Goal: Browse casually: Explore the website without a specific task or goal

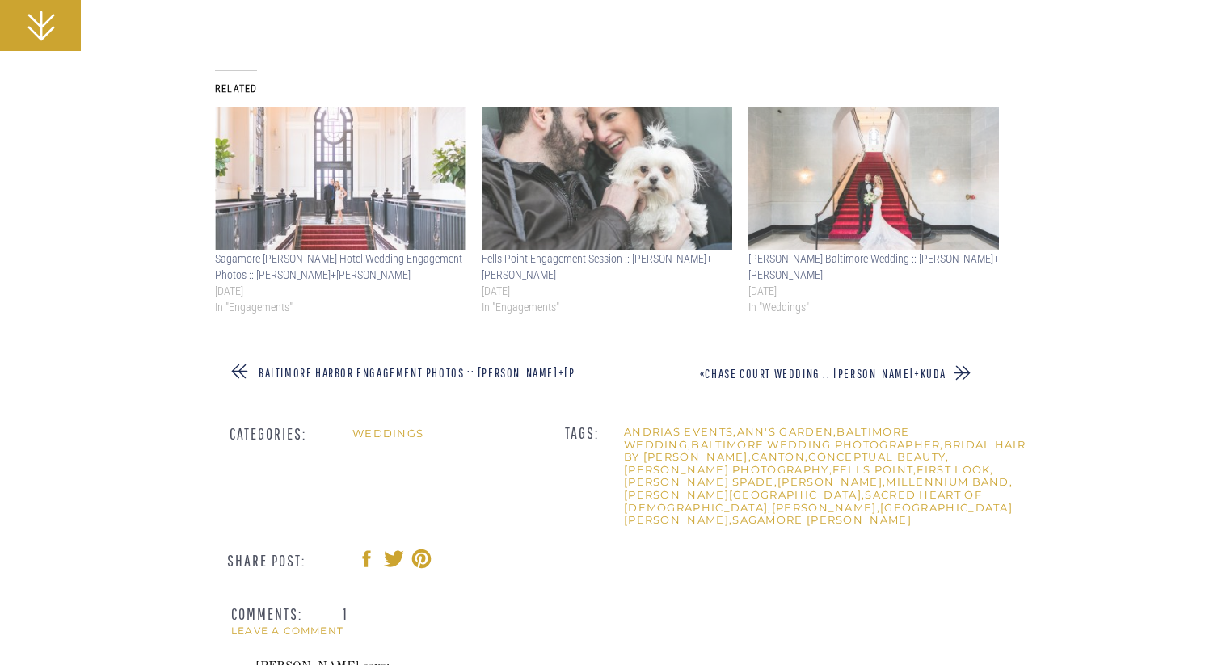
scroll to position [46134, 0]
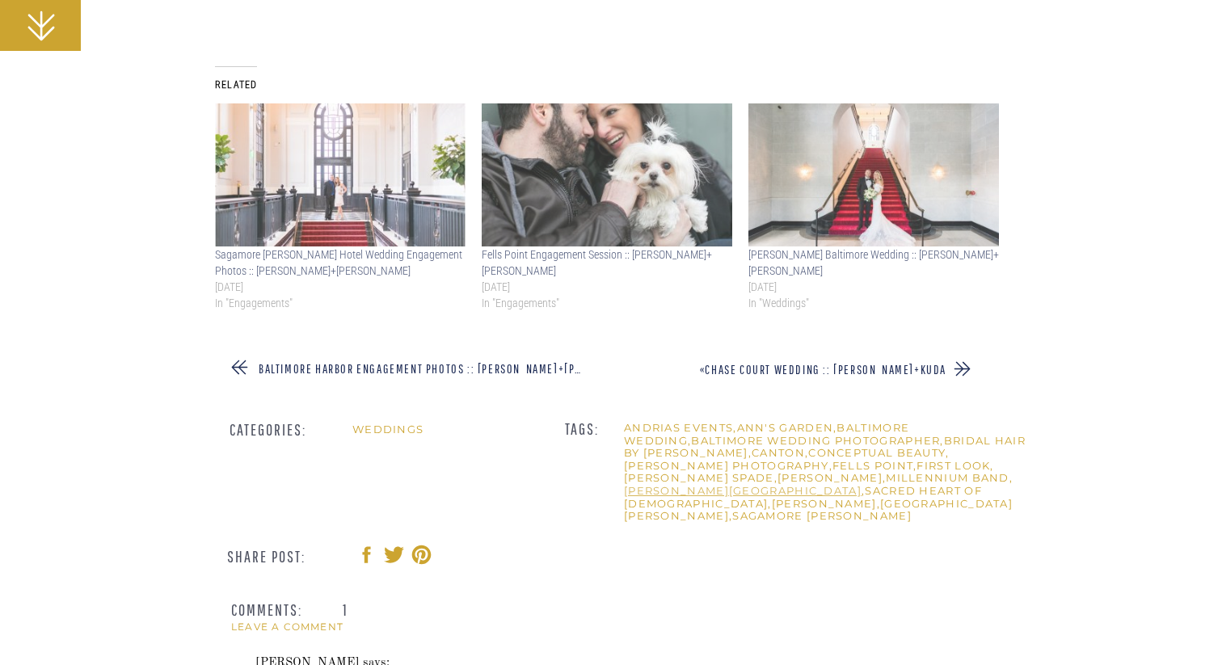
click at [826, 484] on link "[PERSON_NAME][GEOGRAPHIC_DATA]" at bounding box center [743, 490] width 238 height 13
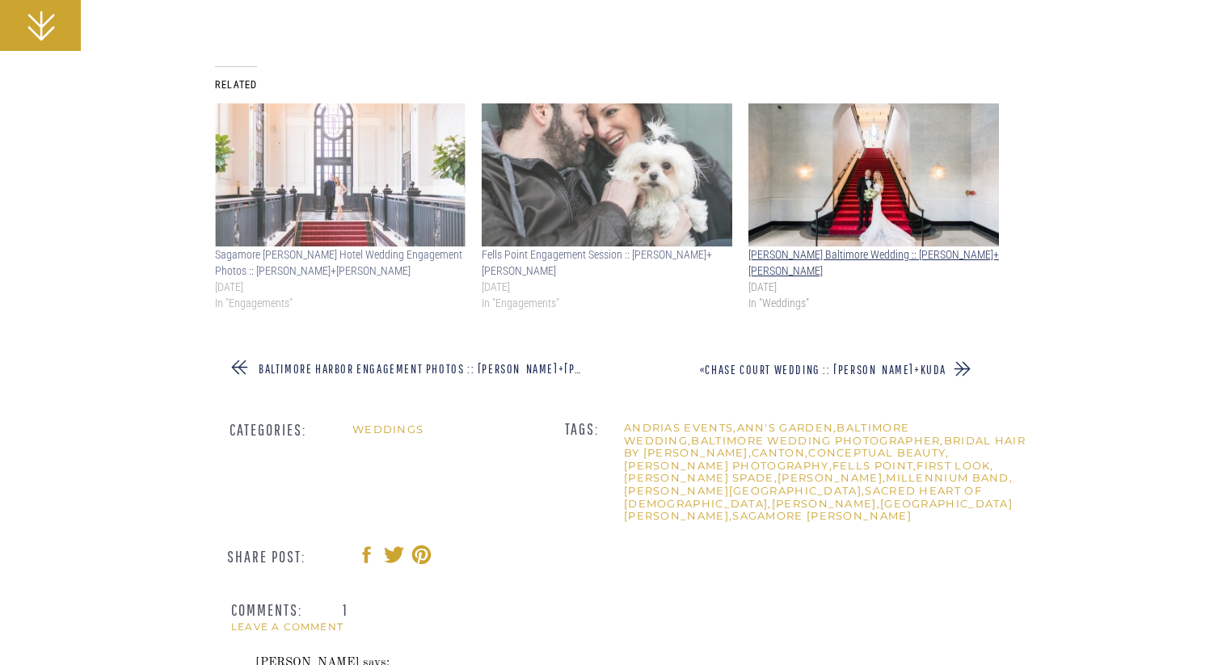
click at [897, 248] on link "[PERSON_NAME] Baltimore Wedding :: [PERSON_NAME]+[PERSON_NAME]" at bounding box center [874, 262] width 251 height 29
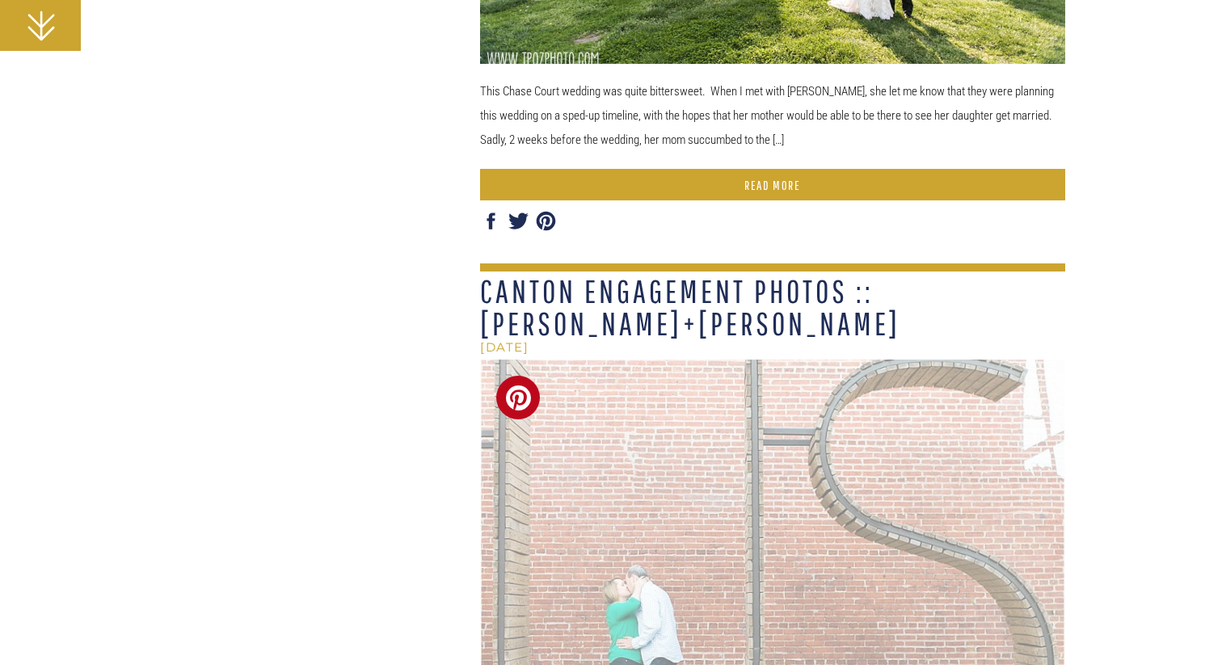
scroll to position [2128, 0]
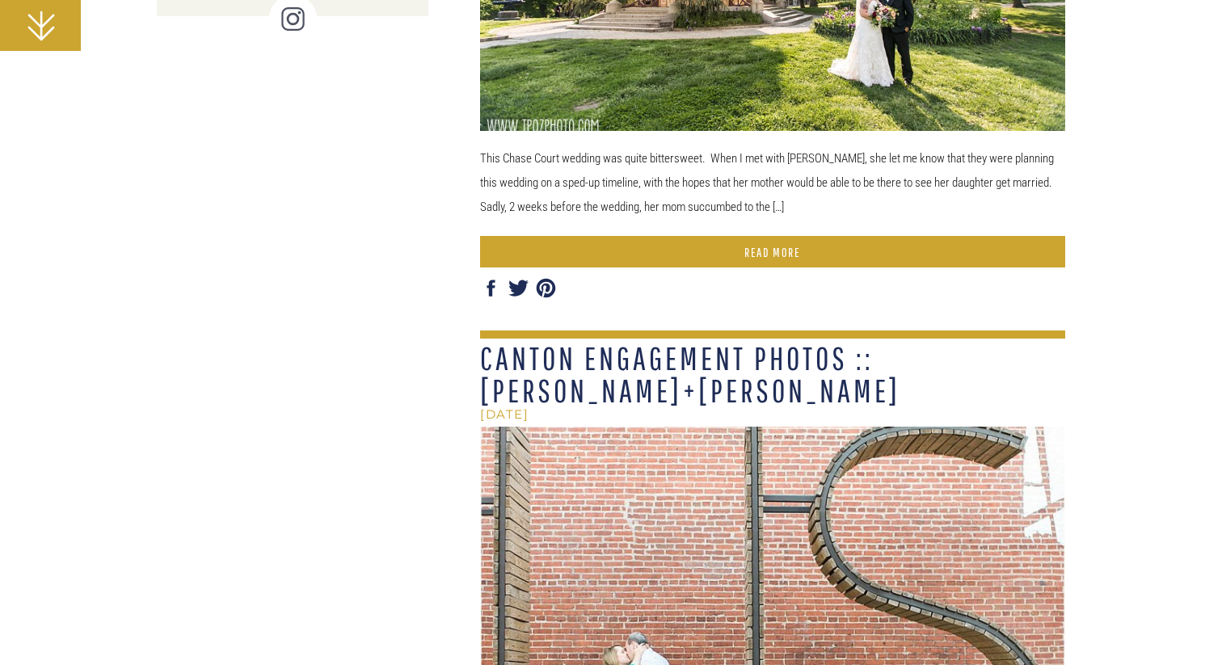
click at [834, 251] on h1 "READ MORE" at bounding box center [772, 252] width 585 height 13
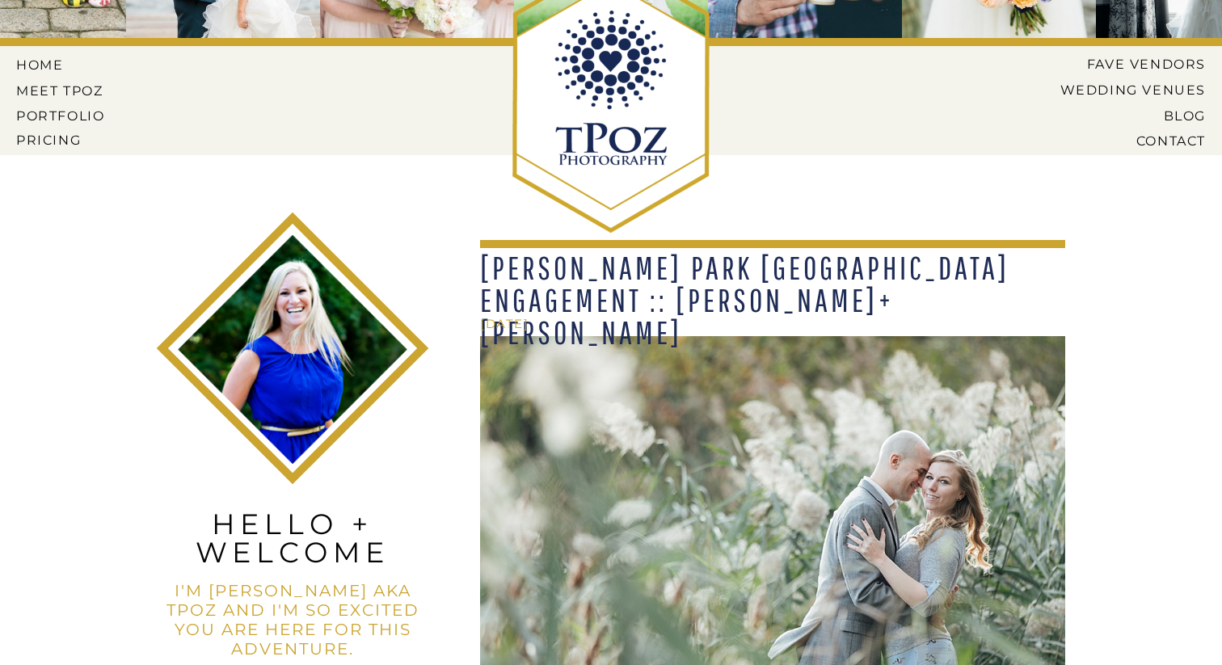
scroll to position [0, 0]
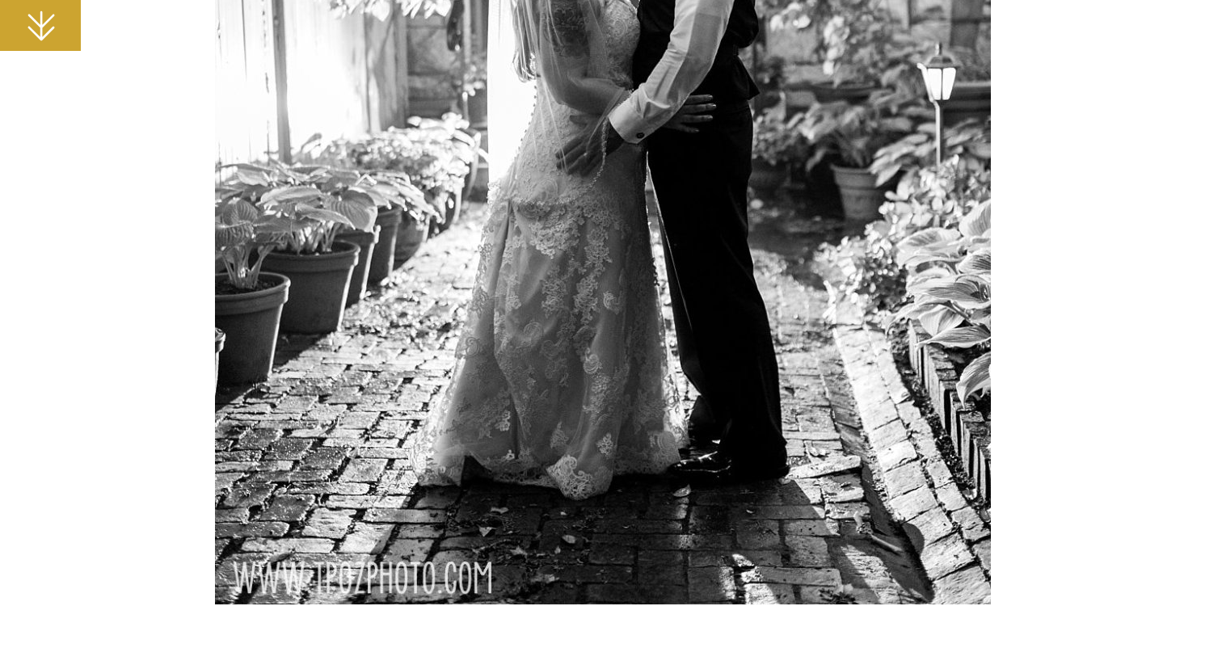
scroll to position [24008, 0]
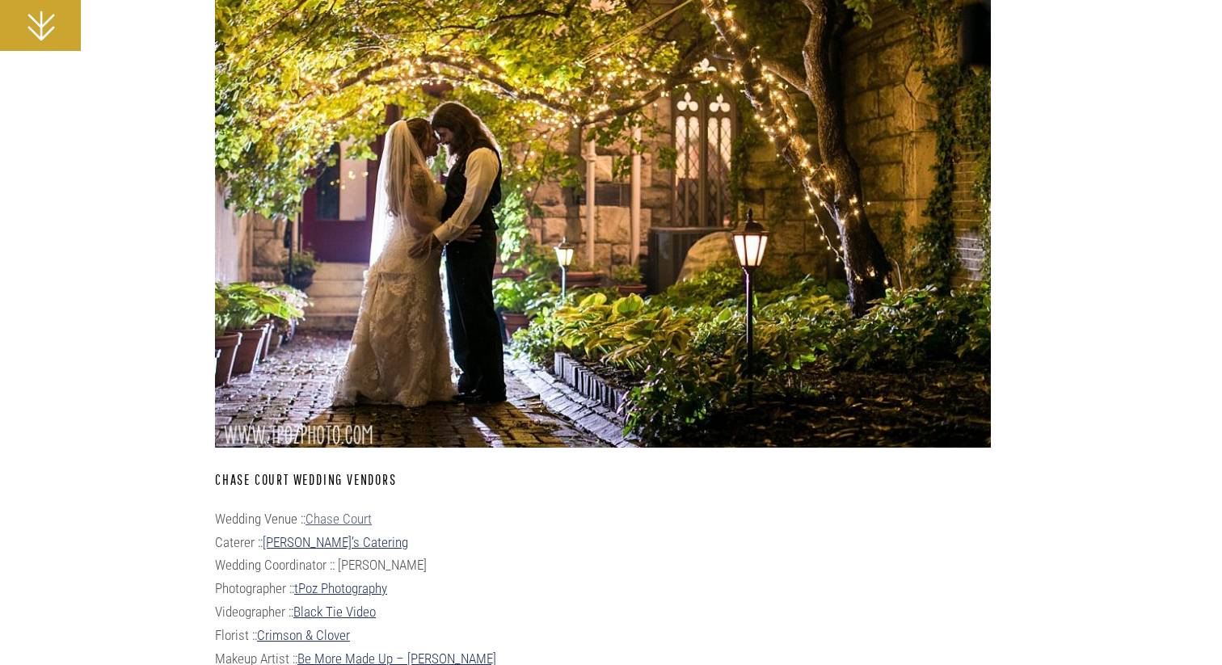
click at [361, 511] on link "Chase Court" at bounding box center [339, 519] width 66 height 16
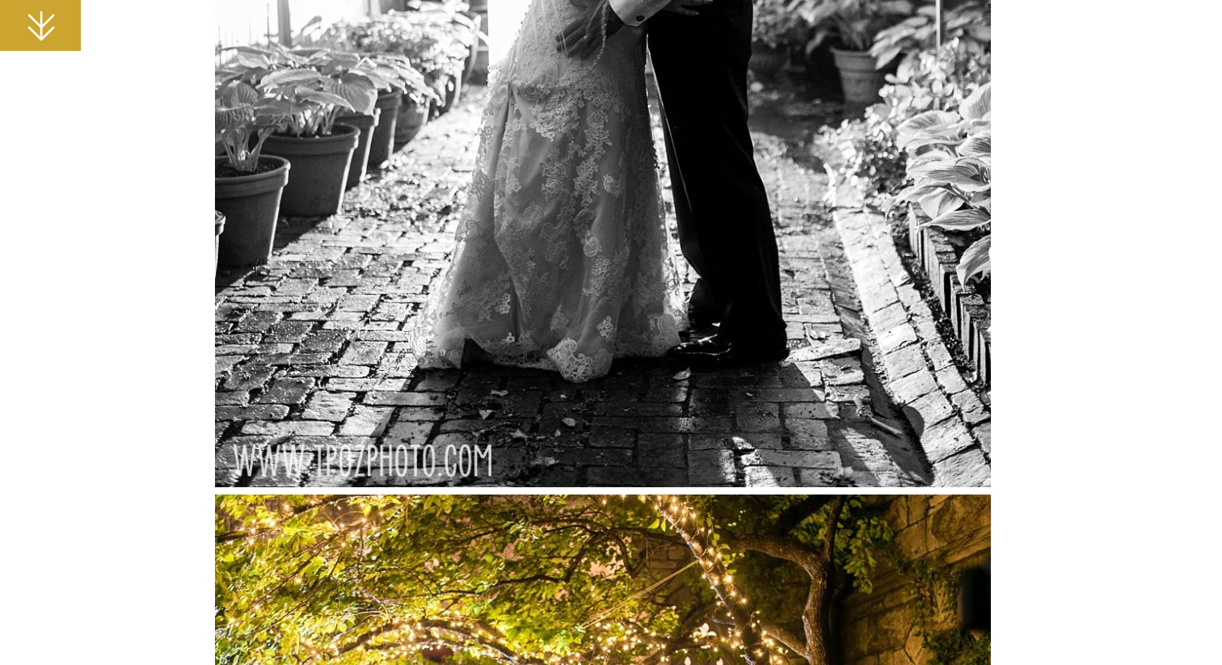
scroll to position [23125, 0]
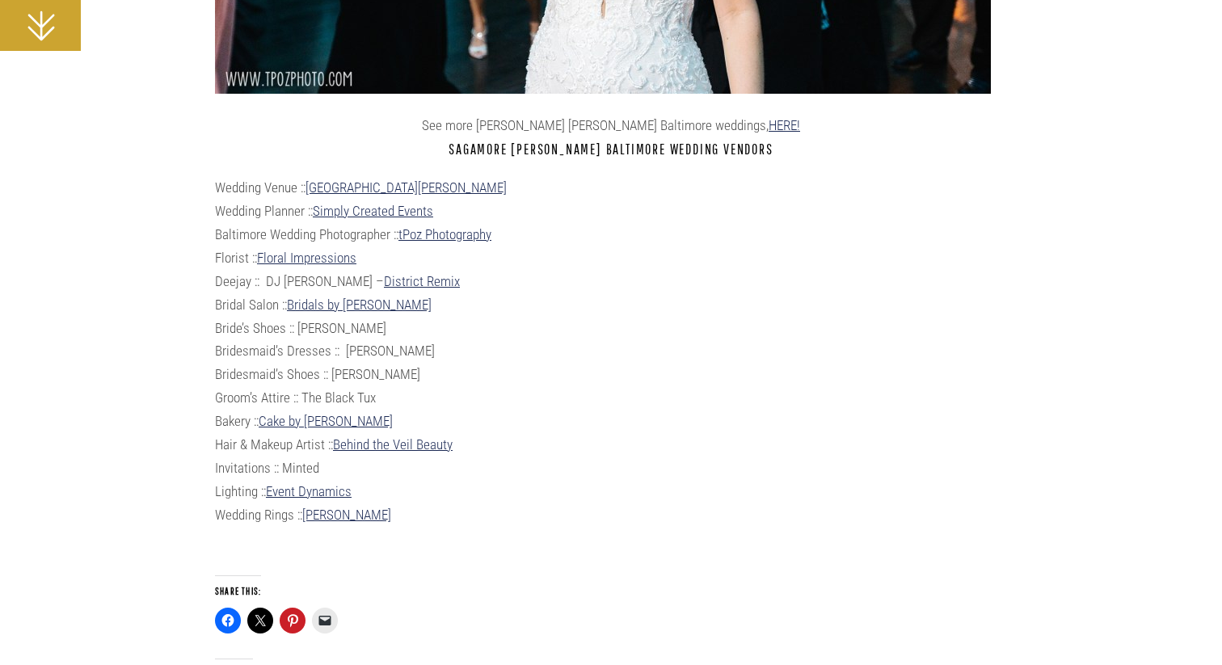
scroll to position [38375, 0]
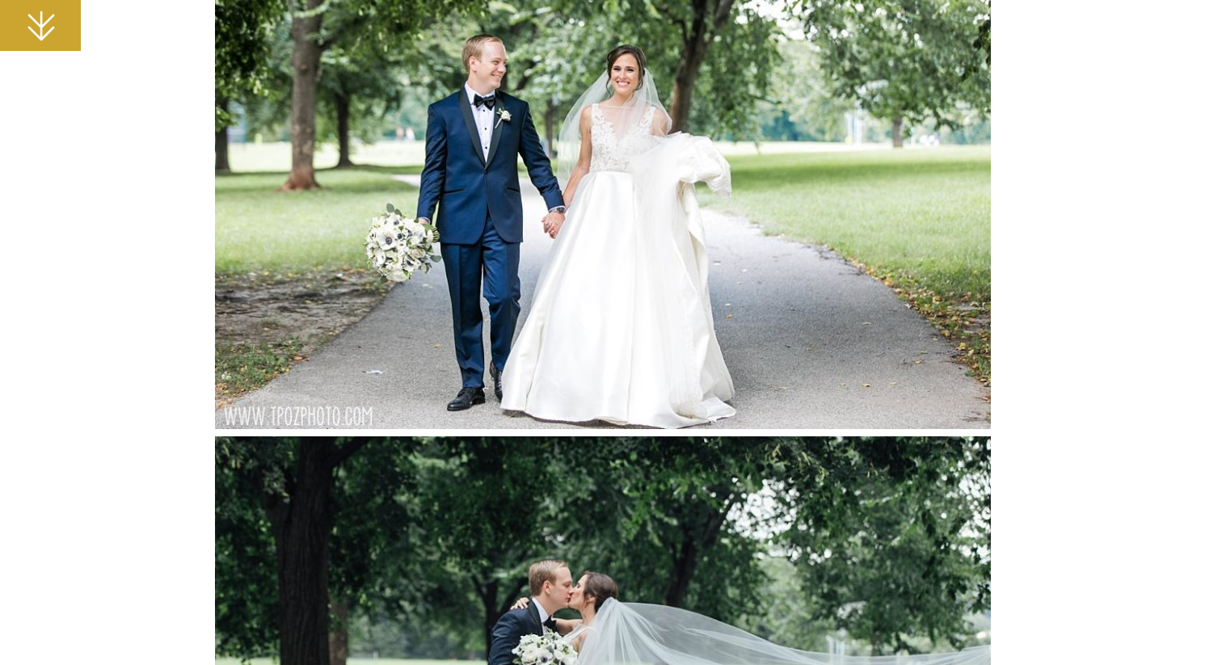
scroll to position [28928, 0]
